Goal: Task Accomplishment & Management: Manage account settings

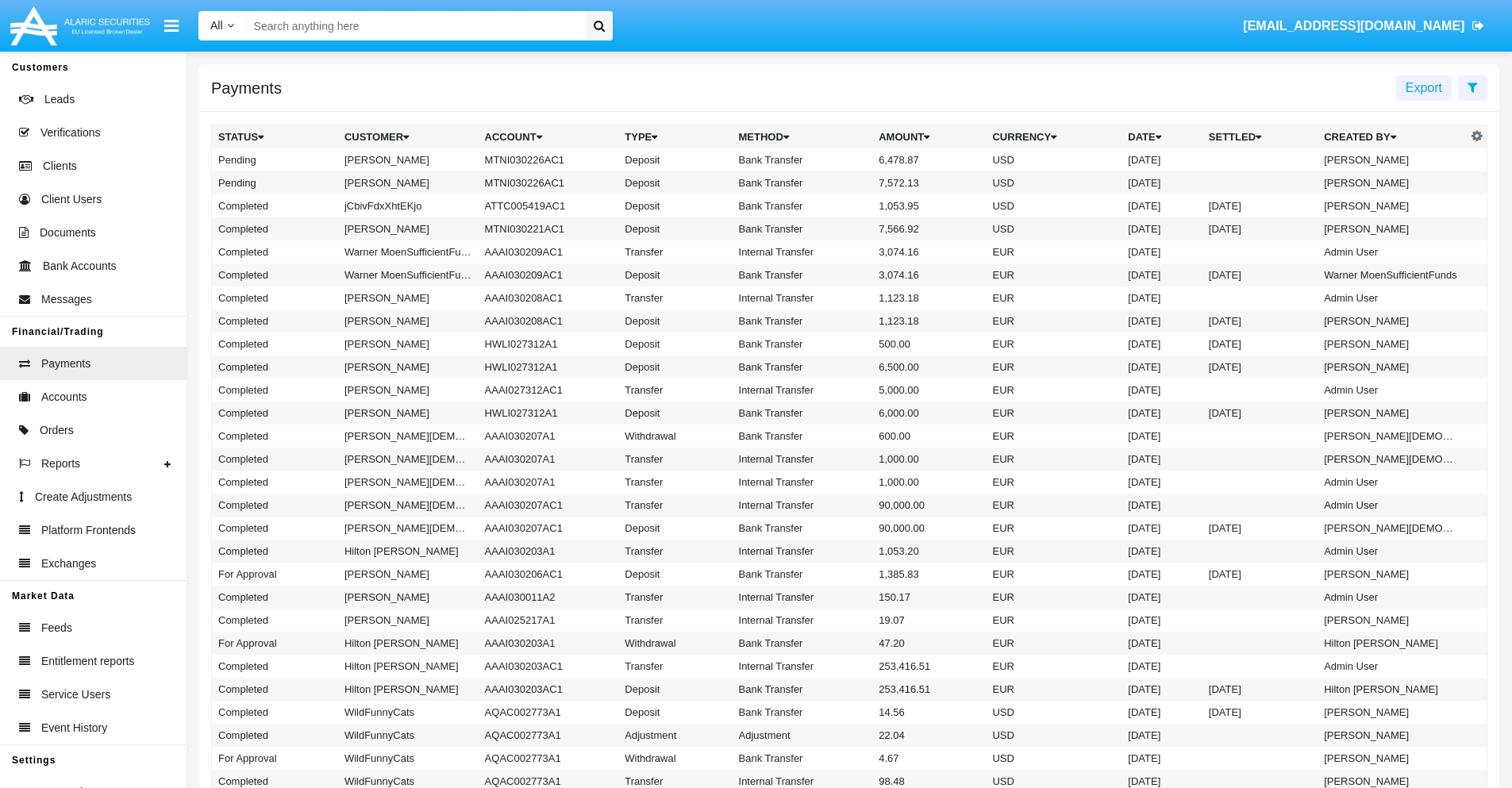
click at [1473, 87] on icon at bounding box center [1473, 87] width 10 height 13
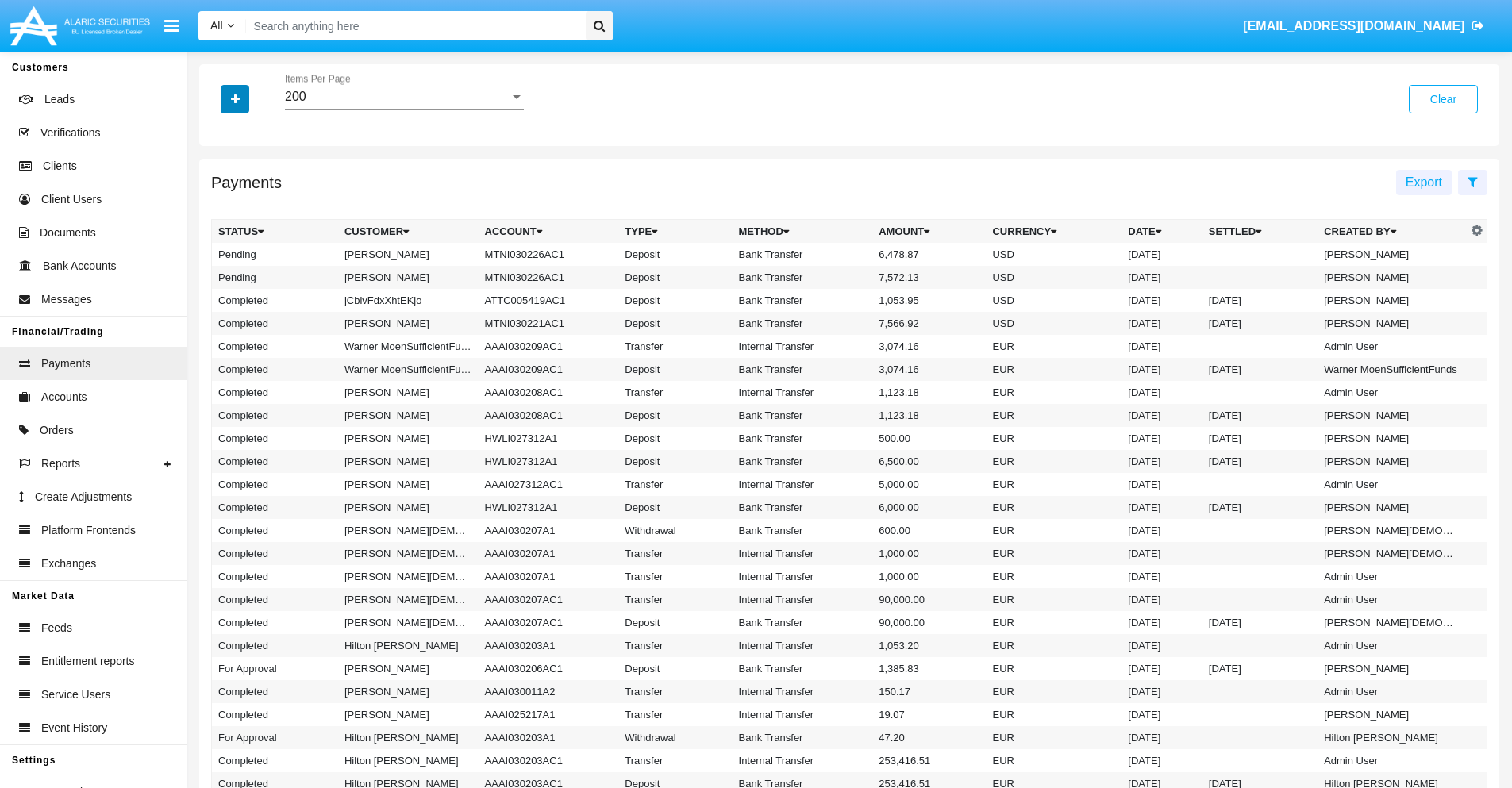
click at [235, 98] on icon "button" at bounding box center [235, 99] width 9 height 11
click at [249, 132] on span "Status" at bounding box center [249, 132] width 36 height 19
click at [218, 138] on input "Status" at bounding box center [218, 138] width 1 height 1
checkbox input "true"
click at [235, 98] on icon "button" at bounding box center [235, 99] width 9 height 11
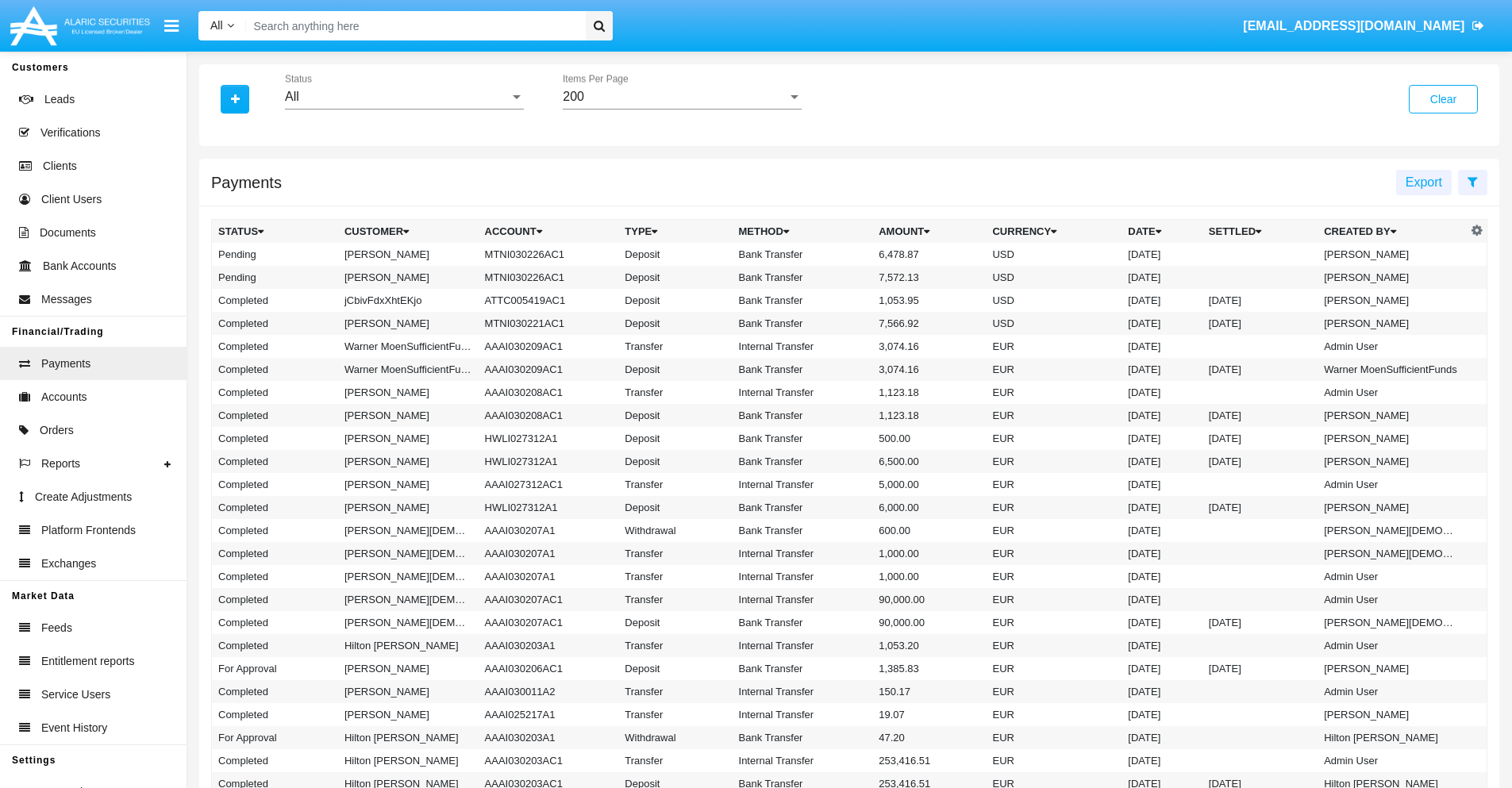
click at [404, 97] on div "All" at bounding box center [397, 97] width 225 height 14
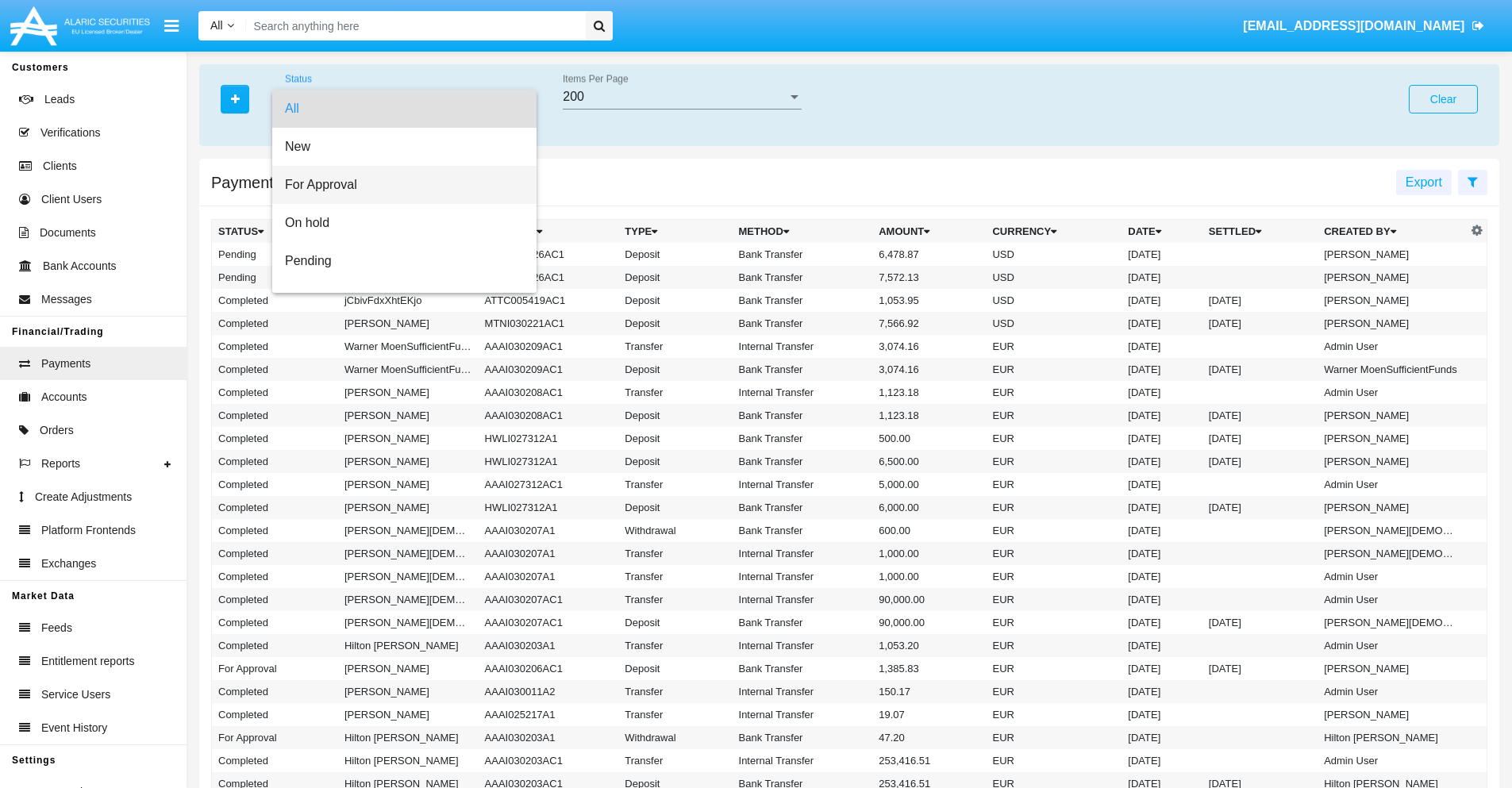
click at [399, 185] on span "For Approval" at bounding box center [404, 185] width 239 height 38
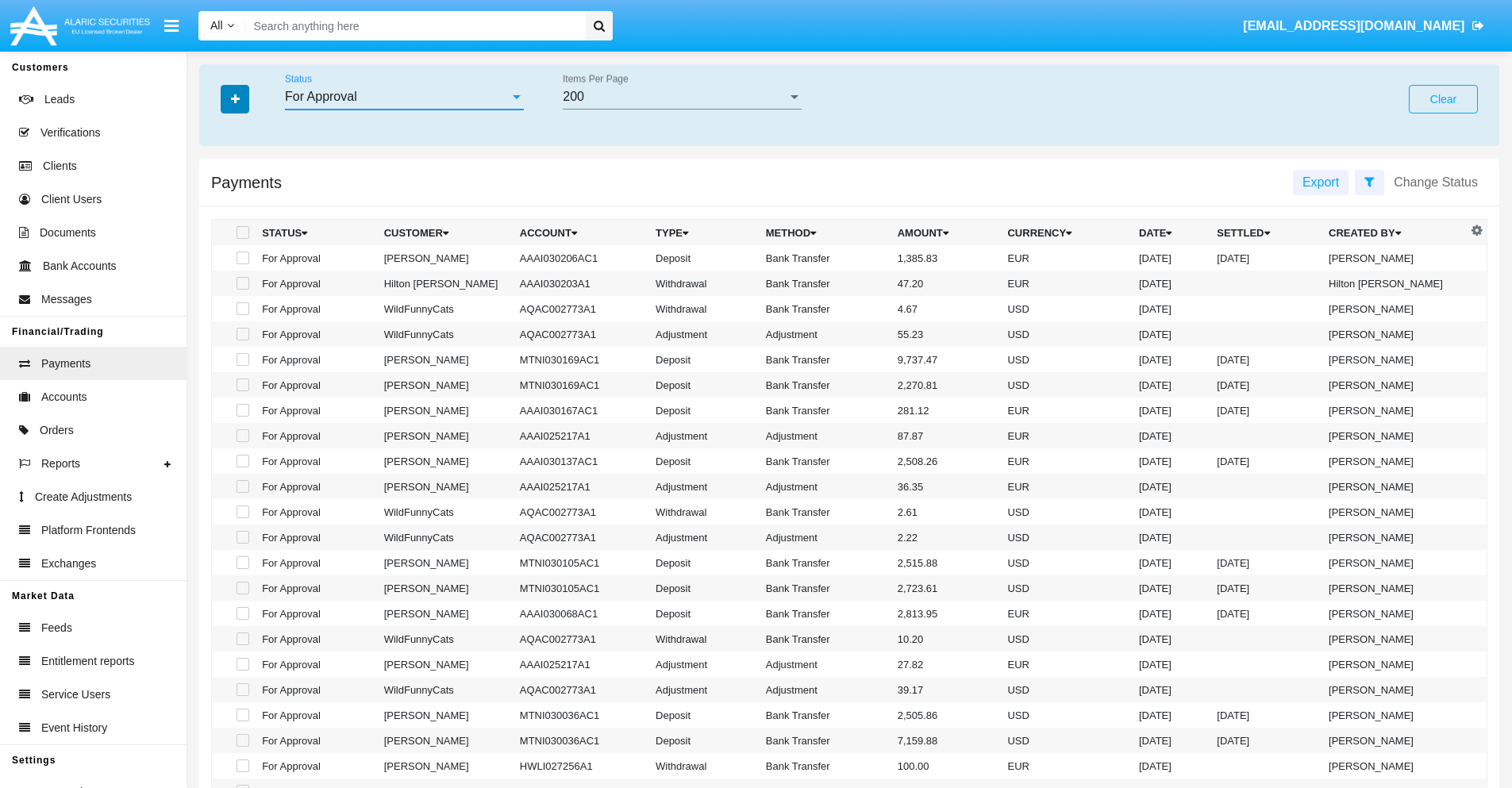
click at [235, 98] on icon "button" at bounding box center [235, 99] width 9 height 11
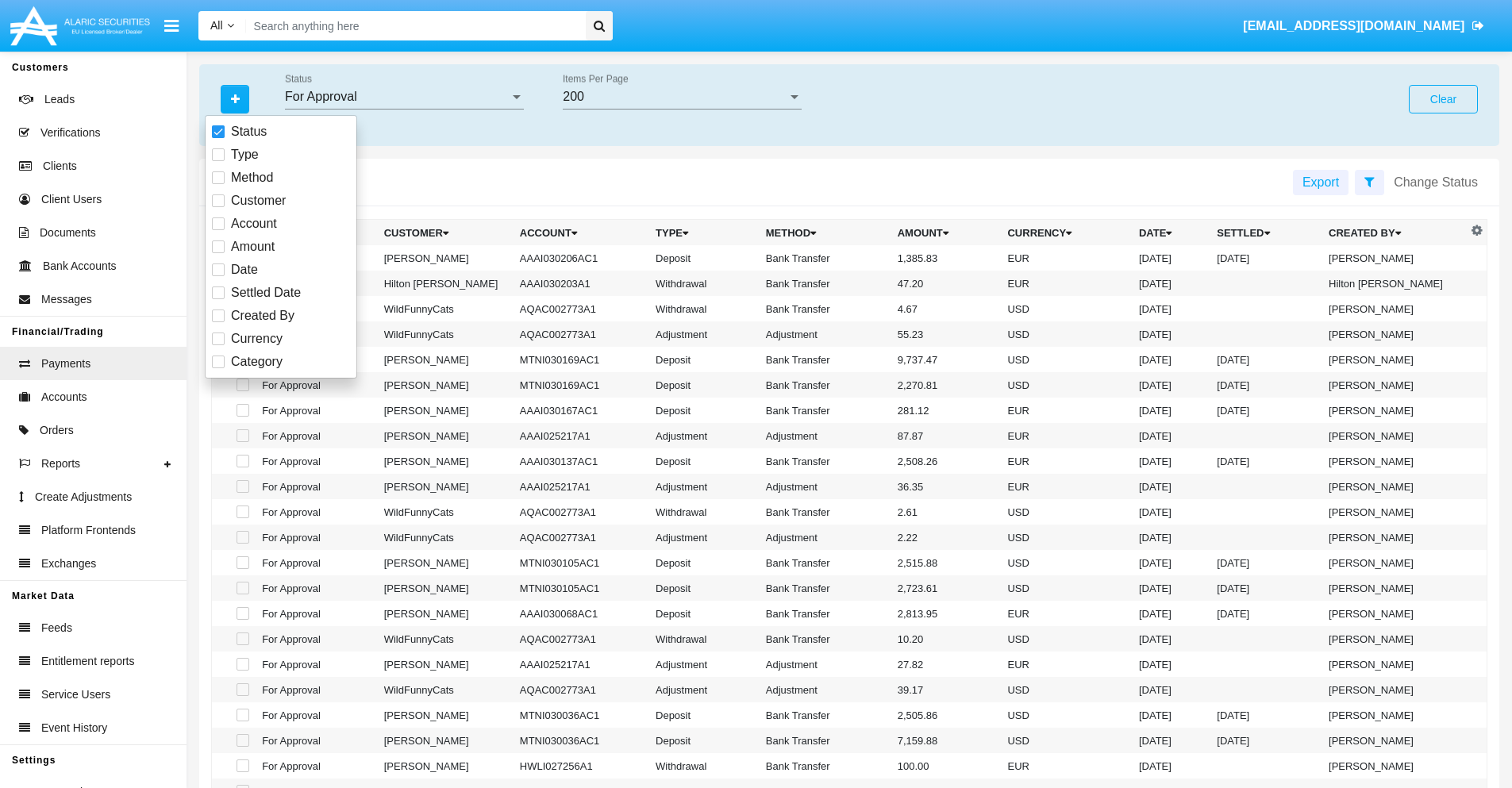
click at [257, 339] on span "Currency" at bounding box center [257, 339] width 52 height 19
click at [218, 346] on input "Currency" at bounding box center [218, 346] width 1 height 1
checkbox input "true"
click at [235, 98] on icon "button" at bounding box center [235, 99] width 9 height 11
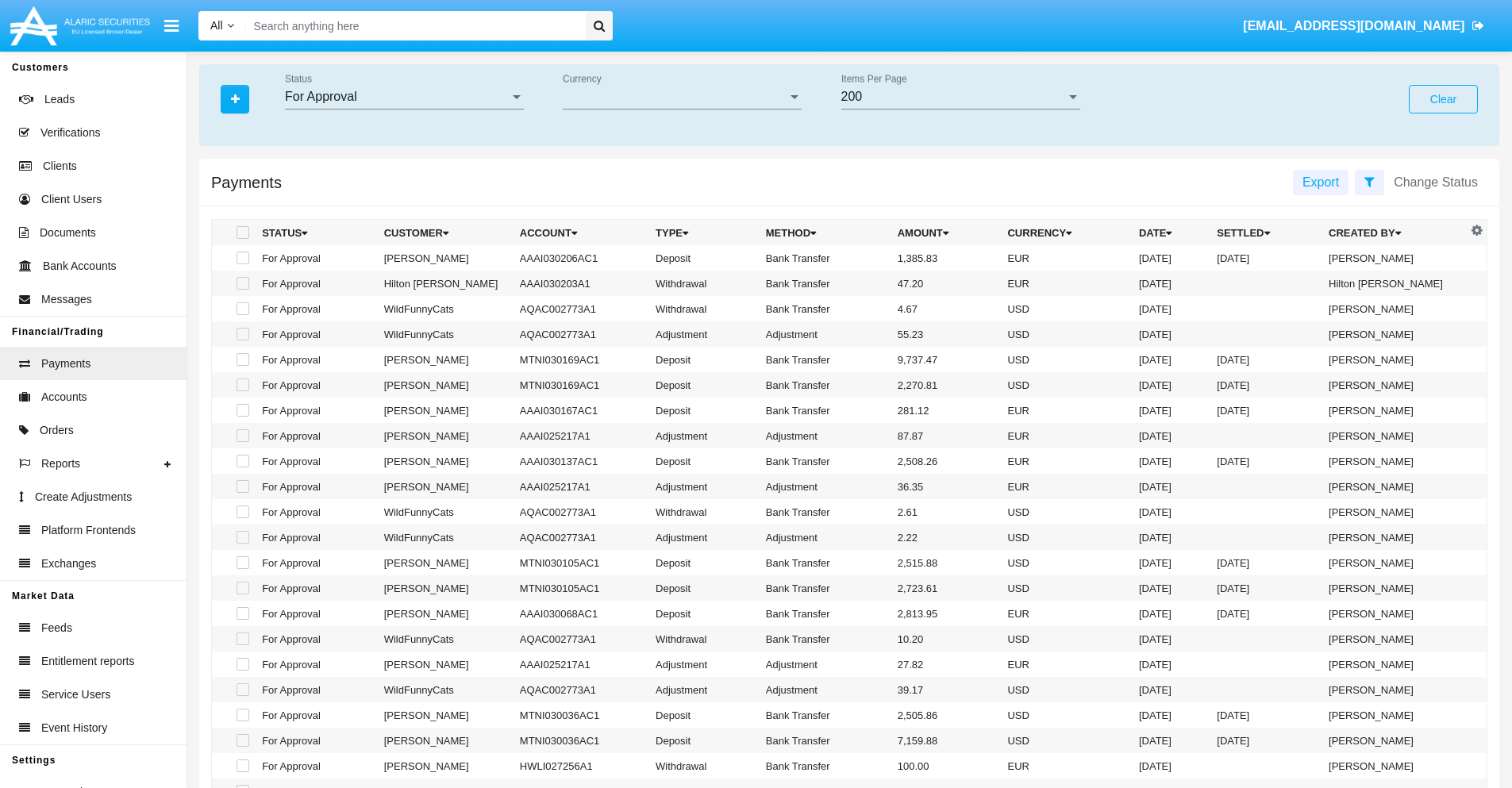
click at [682, 97] on span "Currency" at bounding box center [675, 97] width 225 height 14
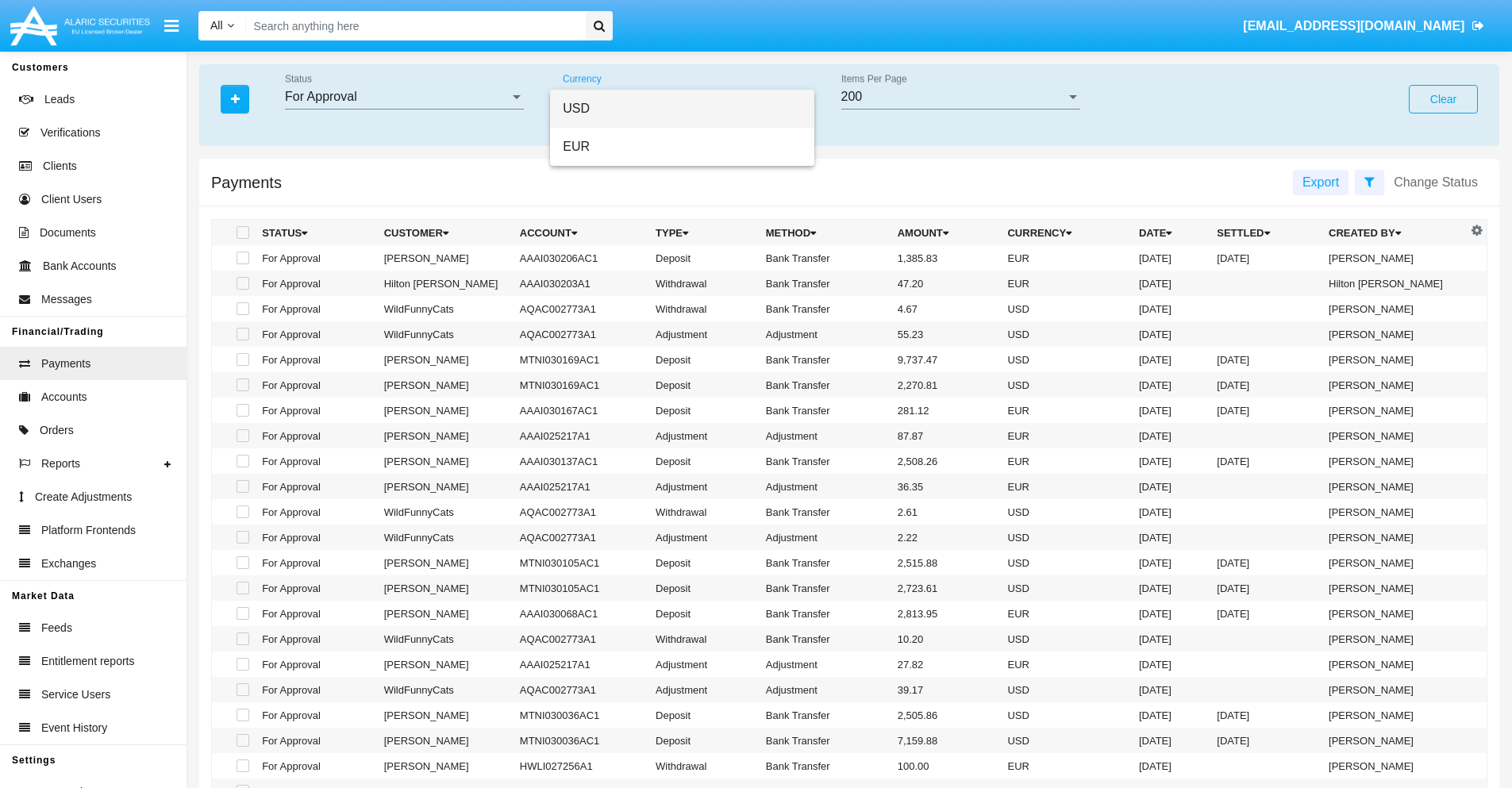
click at [682, 109] on span "USD" at bounding box center [682, 109] width 239 height 38
